Goal: Go to known website: Go to known website

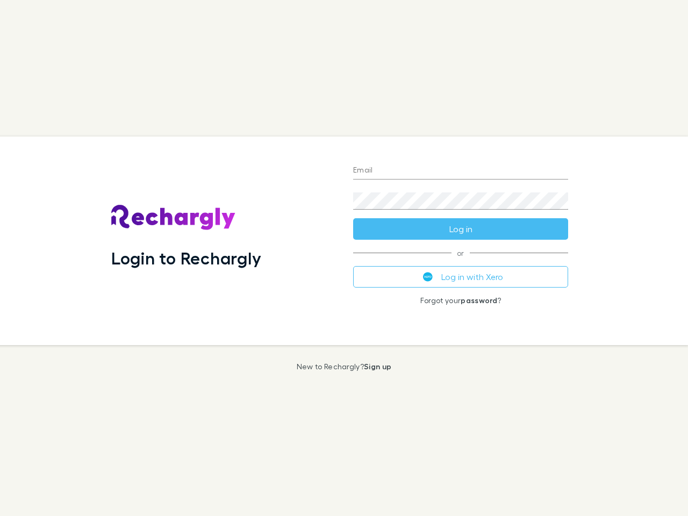
click at [344, 258] on div "Login to Rechargly" at bounding box center [224, 241] width 242 height 209
click at [461, 171] on input "Email" at bounding box center [460, 170] width 215 height 17
click at [461, 229] on form "Email Password Log in" at bounding box center [460, 197] width 215 height 86
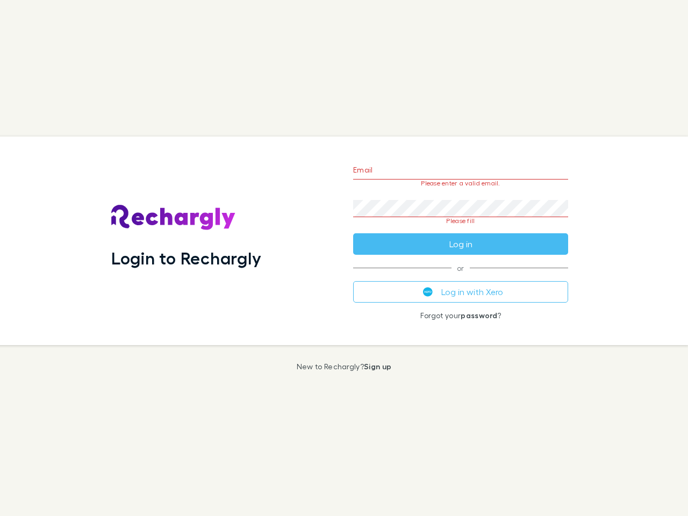
click at [461, 277] on div "Email Please enter a valid email. Password Please fill Log in or Log in with Xe…" at bounding box center [460, 241] width 232 height 209
